Goal: Information Seeking & Learning: Learn about a topic

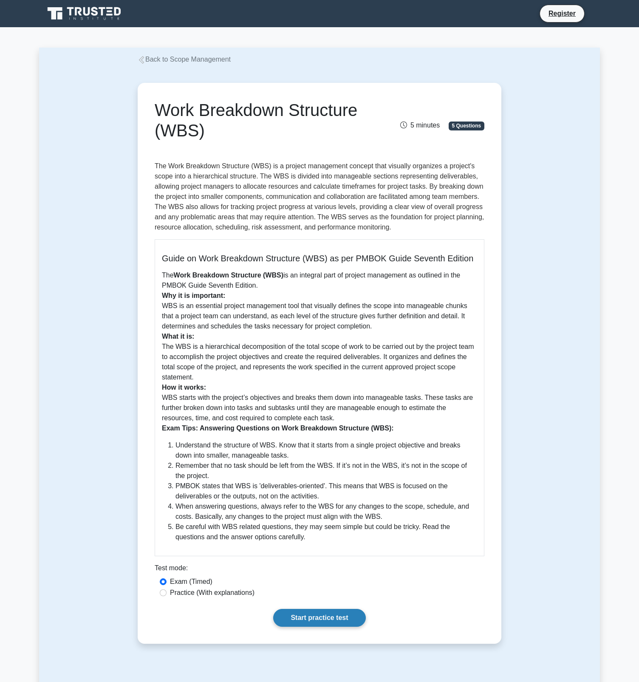
click at [313, 619] on link "Start practice test" at bounding box center [319, 618] width 92 height 18
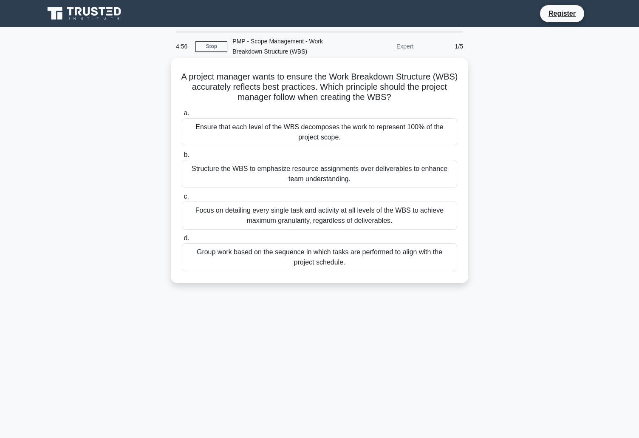
click at [335, 125] on div "Ensure that each level of the WBS decomposes the work to represent 100% of the …" at bounding box center [319, 132] width 275 height 28
click at [182, 116] on input "a. Ensure that each level of the WBS decomposes the work to represent 100% of t…" at bounding box center [182, 114] width 0 height 6
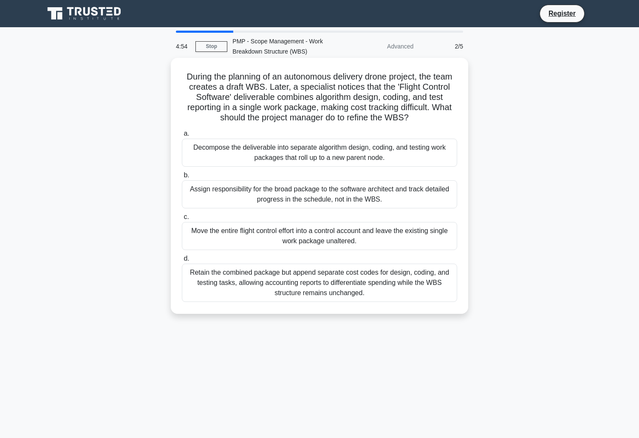
click at [337, 153] on div "Decompose the deliverable into separate algorithm design, coding, and testing w…" at bounding box center [319, 153] width 275 height 28
click at [182, 136] on input "a. Decompose the deliverable into separate algorithm design, coding, and testin…" at bounding box center [182, 134] width 0 height 6
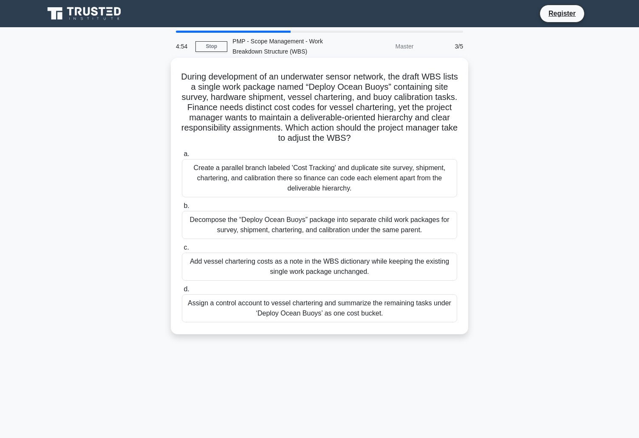
click at [337, 174] on div "Create a parallel branch labeled 'Cost Tracking' and duplicate site survey, shi…" at bounding box center [319, 178] width 275 height 38
click at [182, 157] on input "a. Create a parallel branch labeled 'Cost Tracking' and duplicate site survey, …" at bounding box center [182, 154] width 0 height 6
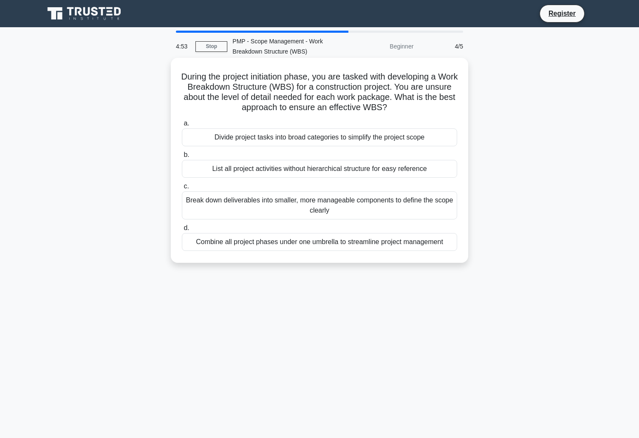
click at [338, 170] on div "List all project activities without hierarchical structure for easy reference" at bounding box center [319, 169] width 275 height 18
click at [182, 158] on input "b. List all project activities without hierarchical structure for easy reference" at bounding box center [182, 155] width 0 height 6
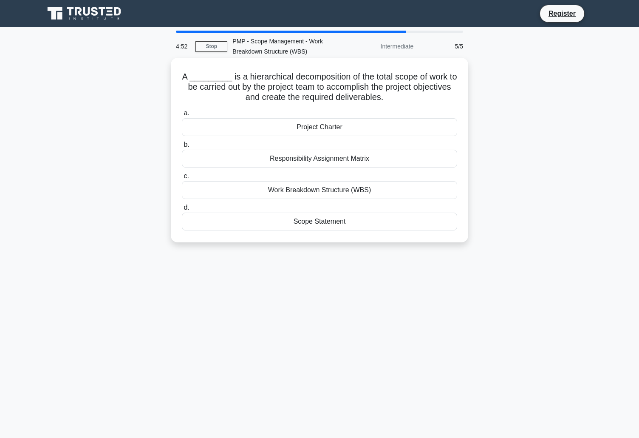
click at [339, 165] on div "Responsibility Assignment Matrix" at bounding box center [319, 159] width 275 height 18
click at [182, 147] on input "b. Responsibility Assignment Matrix" at bounding box center [182, 145] width 0 height 6
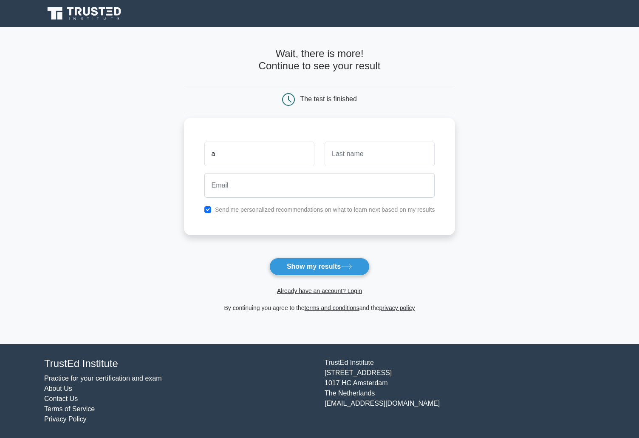
type input "a"
click at [358, 160] on input "text" at bounding box center [380, 154] width 110 height 25
type input "b"
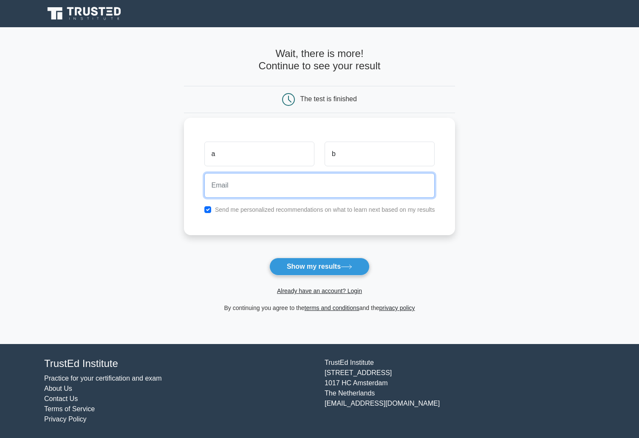
click at [298, 193] on input "email" at bounding box center [319, 185] width 231 height 25
click at [235, 183] on input "[EMAIL_ADDRESS][DOMAIN_NAME]" at bounding box center [319, 185] width 231 height 25
type input "support+asdgdsaf@trustedinstitute.com"
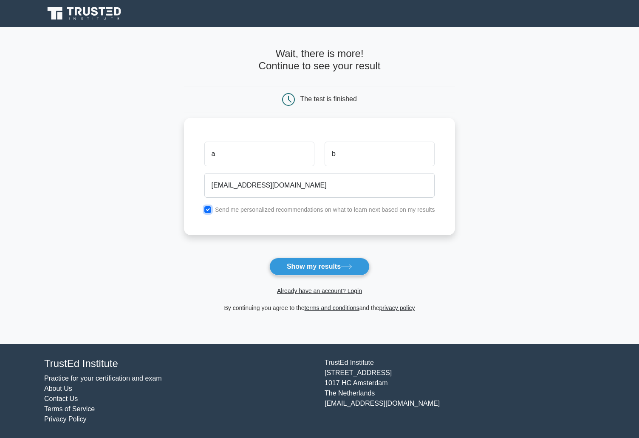
click at [205, 209] on input "checkbox" at bounding box center [207, 209] width 7 height 7
checkbox input "false"
click at [311, 266] on button "Show my results" at bounding box center [319, 267] width 100 height 18
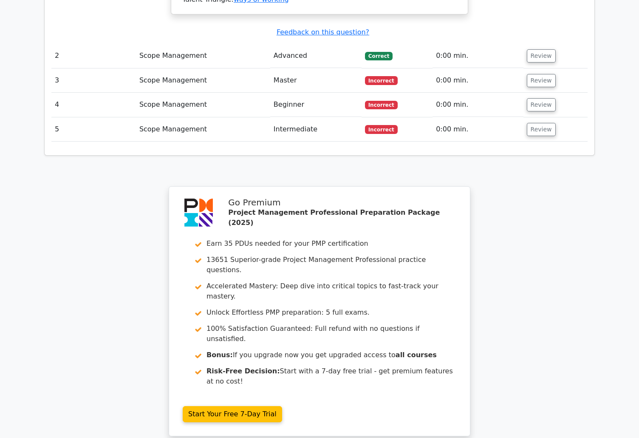
scroll to position [1117, 0]
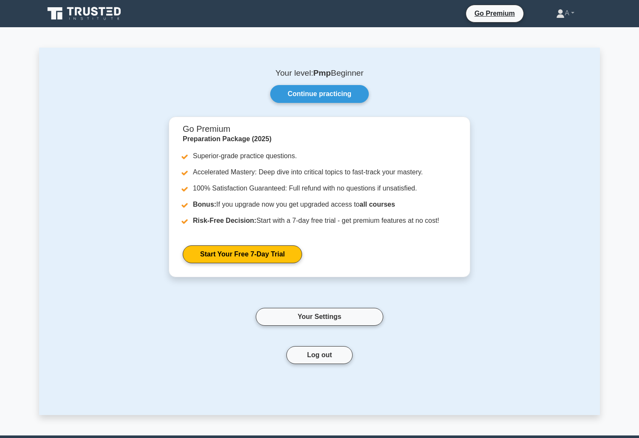
scroll to position [3, 0]
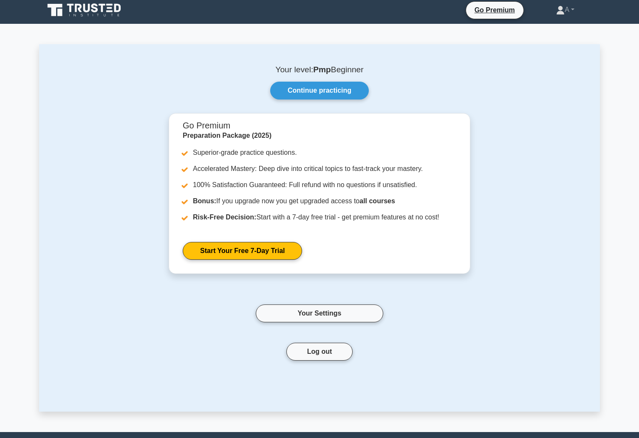
click at [55, 59] on div "Your level: Pmp Beginner Continue practicing Go Premium Preparation Package (20…" at bounding box center [319, 227] width 561 height 367
